Goal: Transaction & Acquisition: Purchase product/service

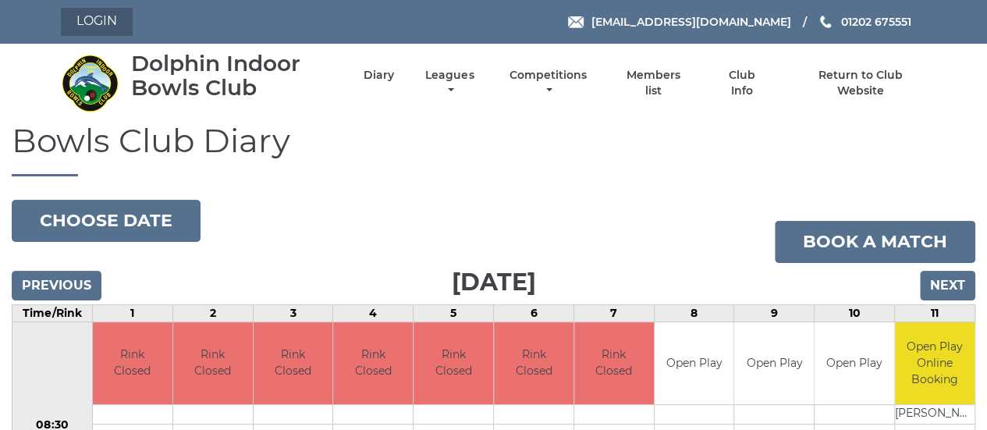
click at [111, 20] on link "Login" at bounding box center [97, 22] width 72 height 28
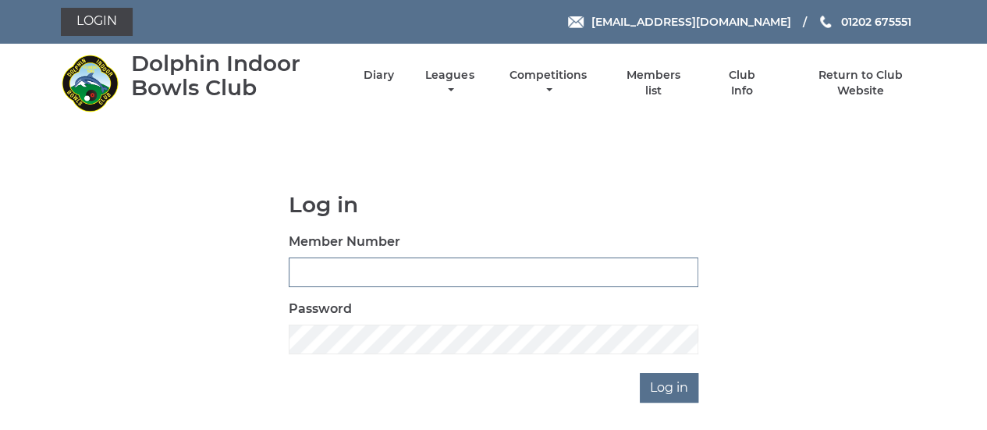
click at [404, 269] on input "Member Number" at bounding box center [494, 272] width 410 height 30
type input "2889"
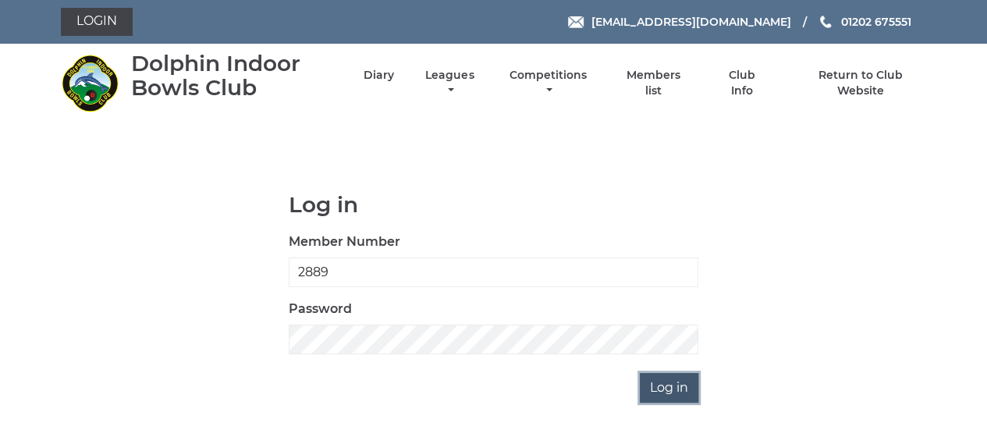
click at [673, 390] on input "Log in" at bounding box center [669, 388] width 59 height 30
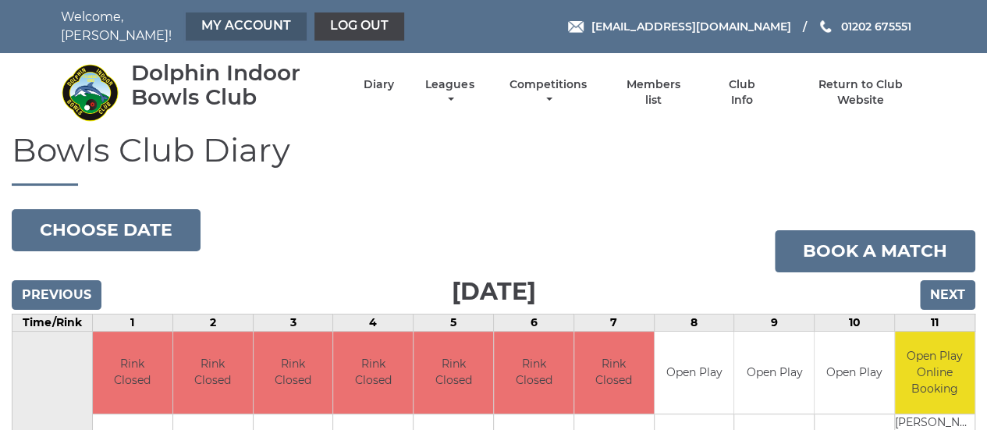
click at [223, 21] on link "My Account" at bounding box center [246, 26] width 121 height 28
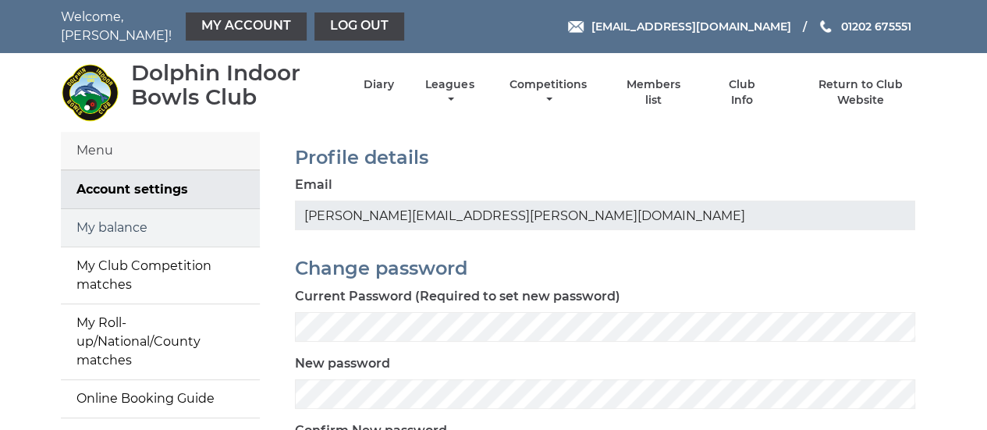
click at [150, 225] on link "My balance" at bounding box center [160, 227] width 199 height 37
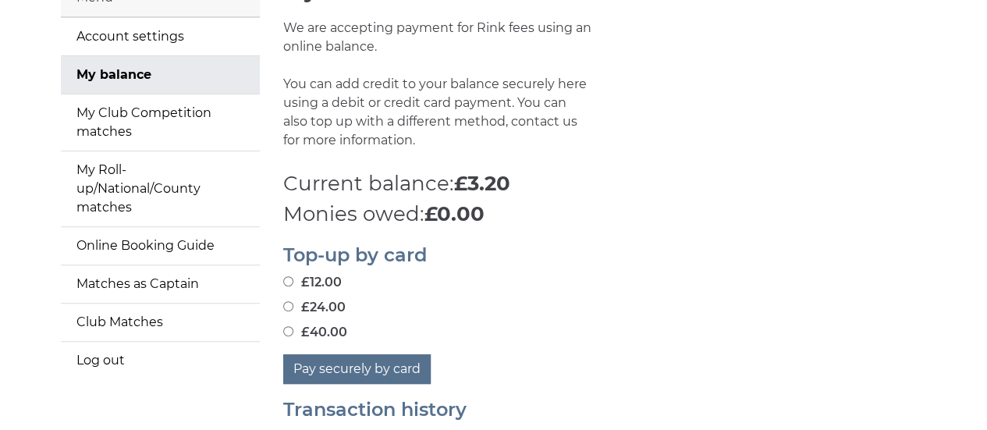
scroll to position [156, 0]
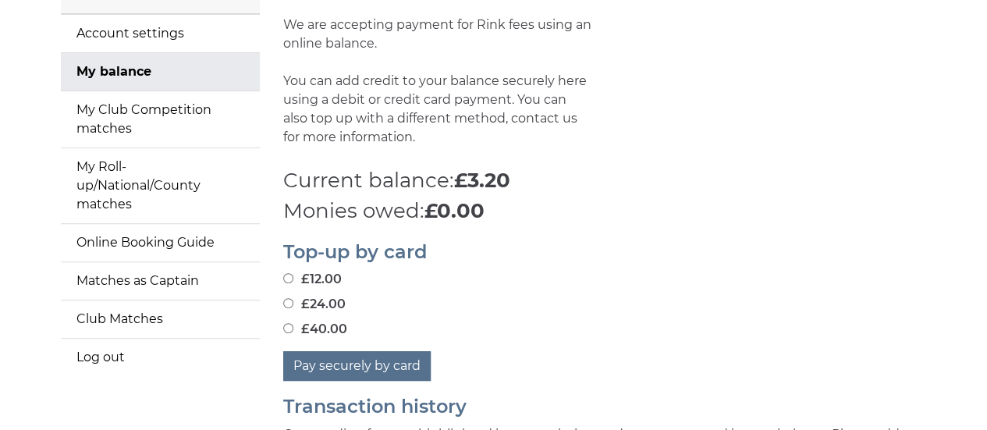
click at [292, 303] on input "£24.00" at bounding box center [288, 303] width 10 height 10
radio input "true"
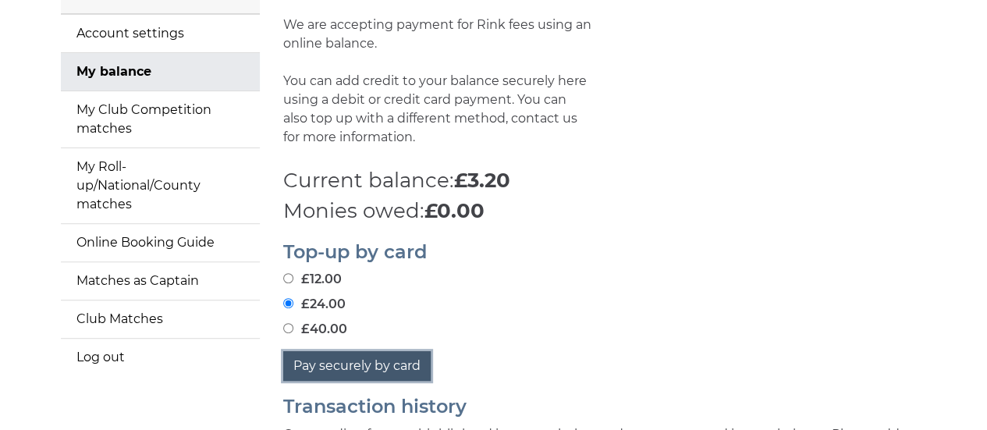
click at [383, 364] on button "Pay securely by card" at bounding box center [356, 366] width 147 height 30
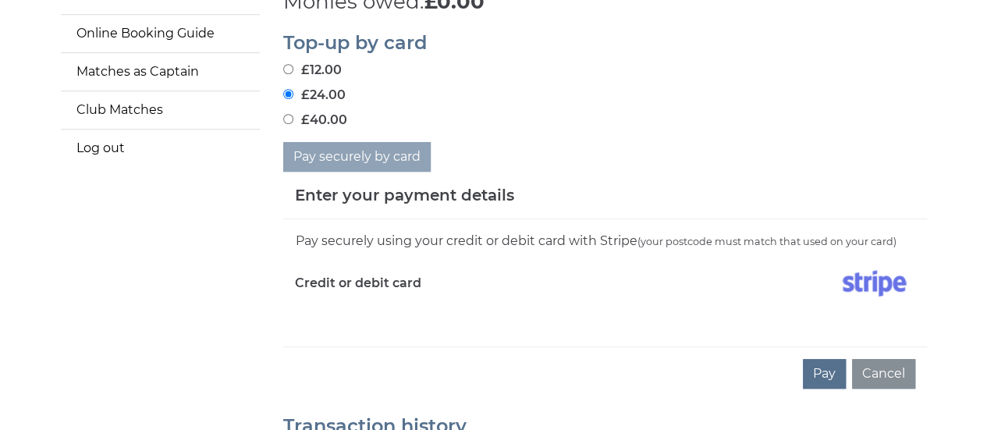
scroll to position [390, 0]
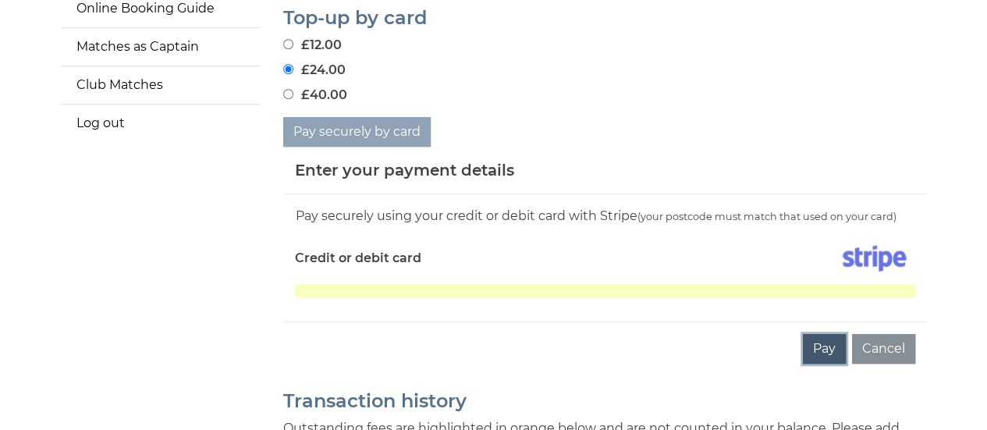
click at [824, 346] on button "Pay" at bounding box center [824, 349] width 43 height 30
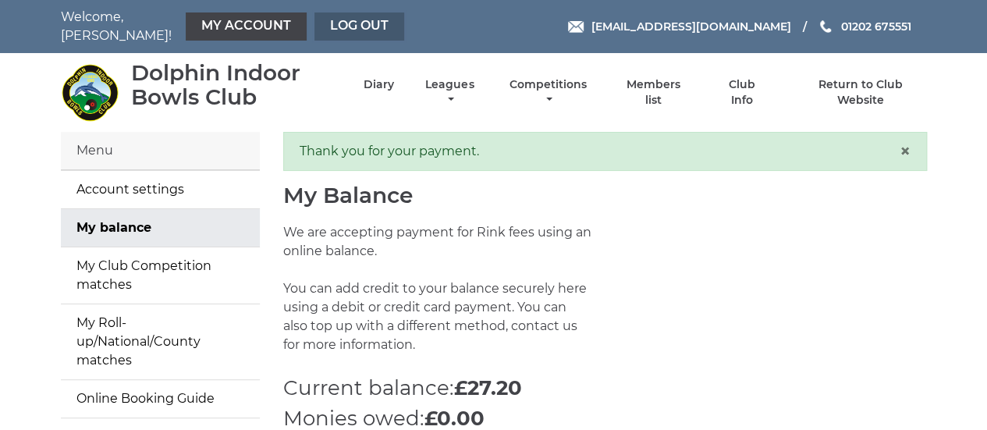
click at [353, 22] on link "Log out" at bounding box center [359, 26] width 90 height 28
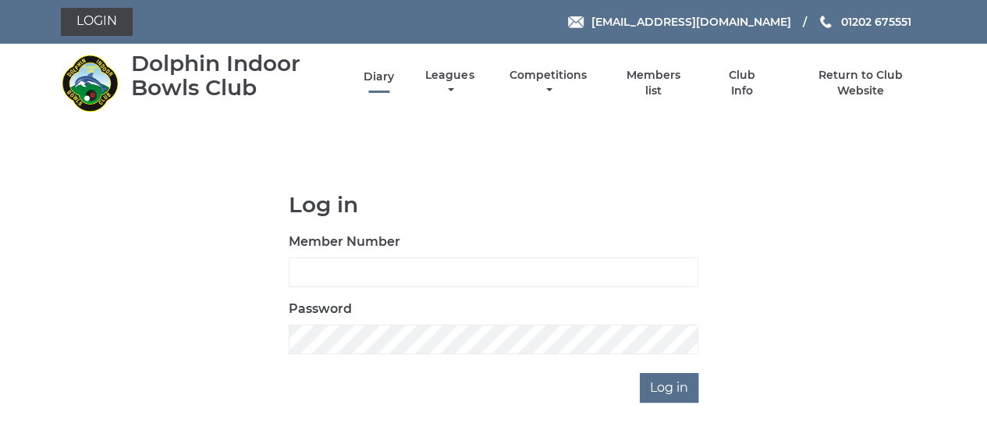
click at [377, 77] on link "Diary" at bounding box center [378, 76] width 30 height 15
